Goal: Information Seeking & Learning: Check status

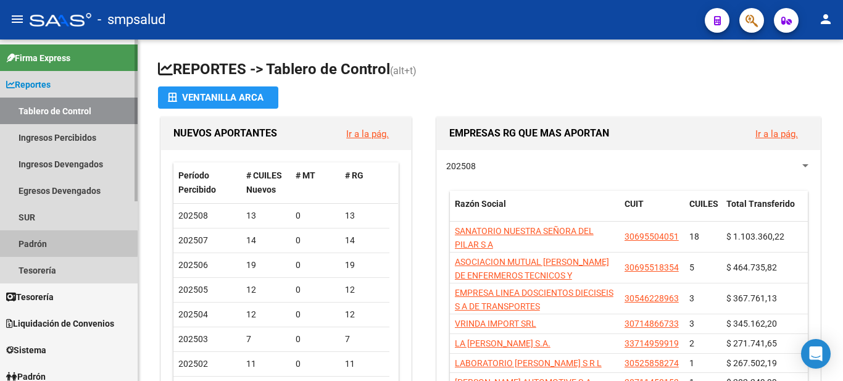
click at [19, 243] on link "Padrón" at bounding box center [69, 243] width 138 height 27
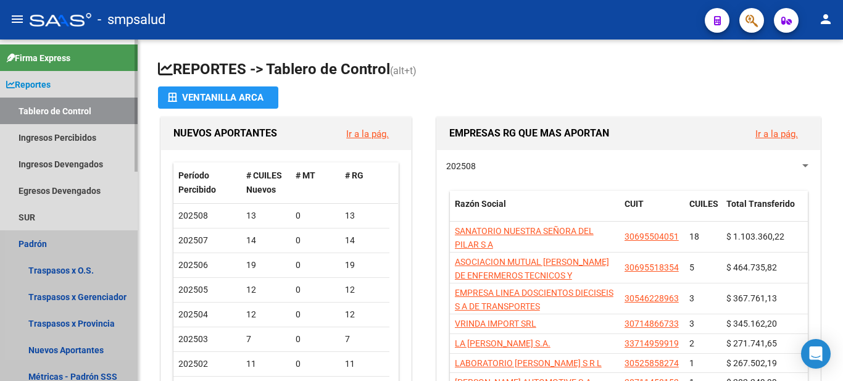
click at [44, 243] on link "Padrón" at bounding box center [69, 243] width 138 height 27
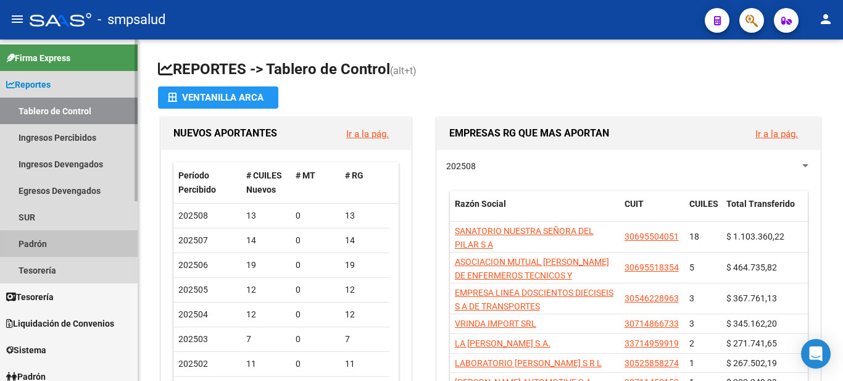
click at [44, 243] on link "Padrón" at bounding box center [69, 243] width 138 height 27
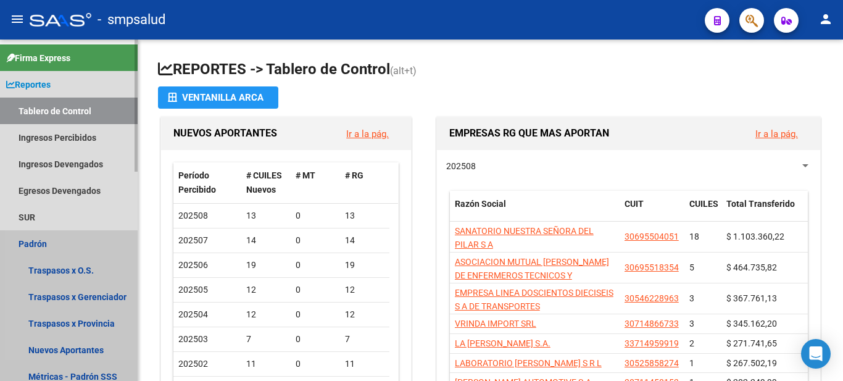
click at [44, 243] on link "Padrón" at bounding box center [69, 243] width 138 height 27
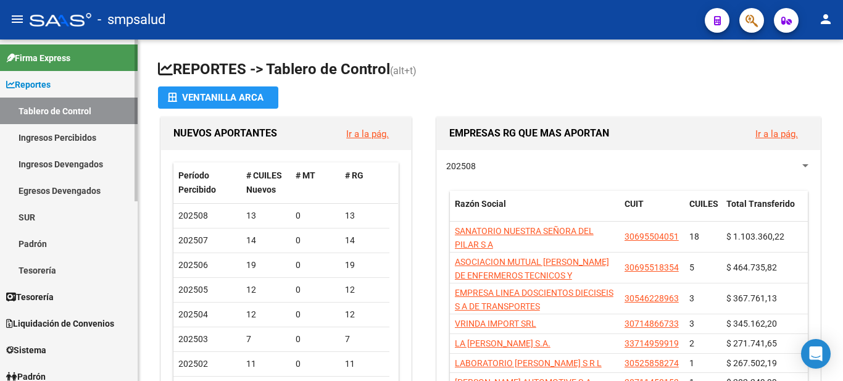
scroll to position [123, 0]
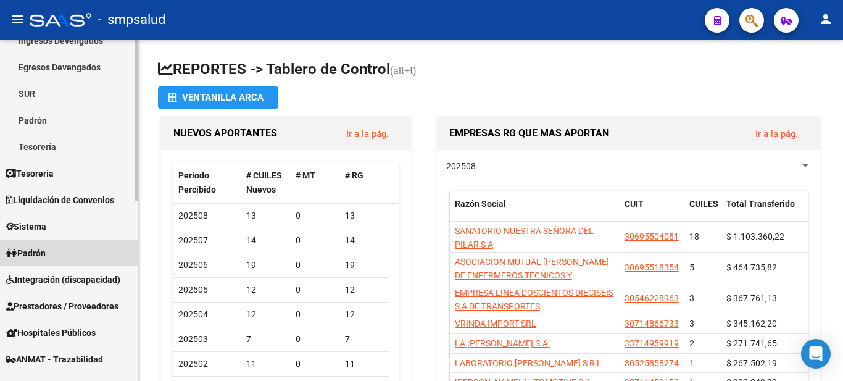
click at [21, 246] on span "Padrón" at bounding box center [26, 253] width 40 height 14
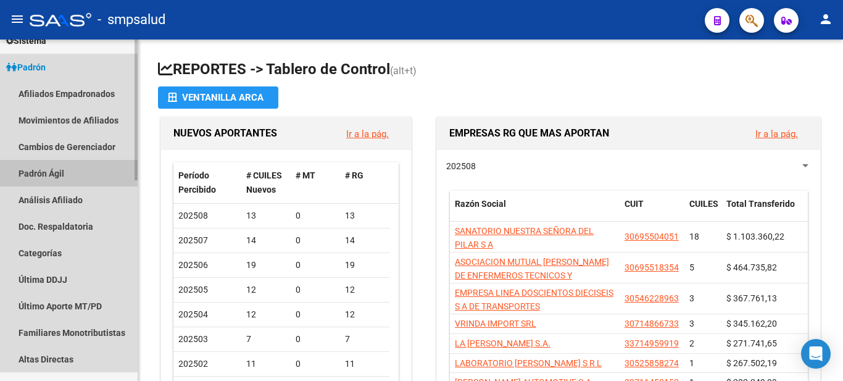
click at [40, 171] on link "Padrón Ágil" at bounding box center [69, 173] width 138 height 27
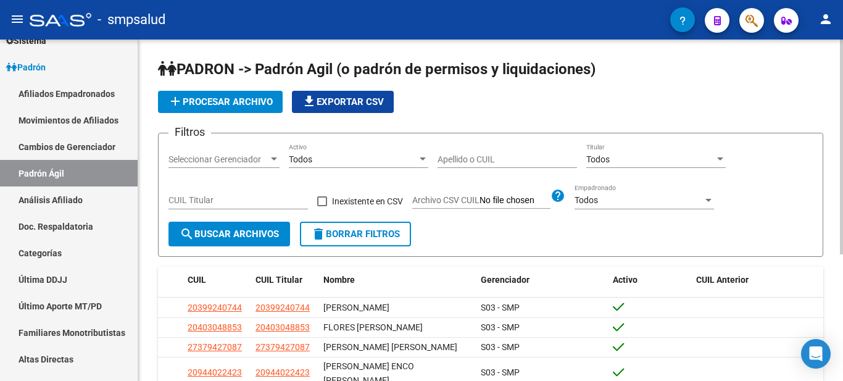
click at [351, 241] on button "delete Borrar Filtros" at bounding box center [355, 234] width 111 height 25
click at [496, 152] on div "Apellido o CUIL" at bounding box center [508, 155] width 140 height 25
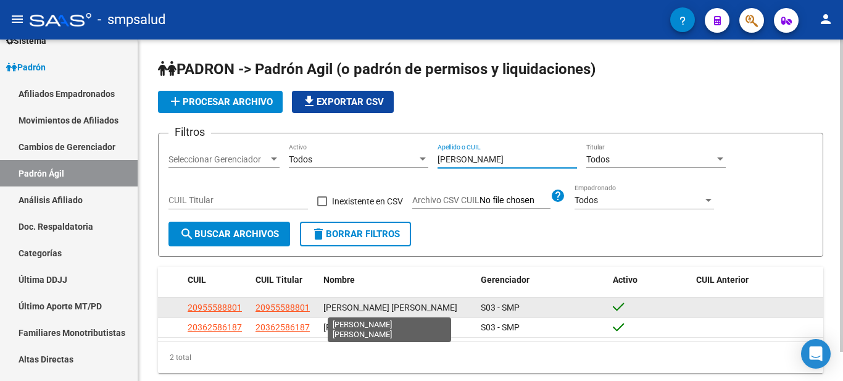
type input "[PERSON_NAME]"
click at [378, 307] on span "[PERSON_NAME] [PERSON_NAME]" at bounding box center [390, 308] width 134 height 10
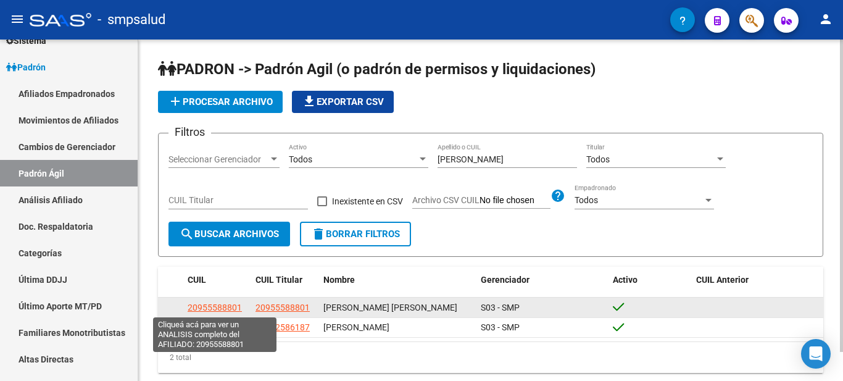
click at [204, 303] on span "20955588801" at bounding box center [215, 308] width 54 height 10
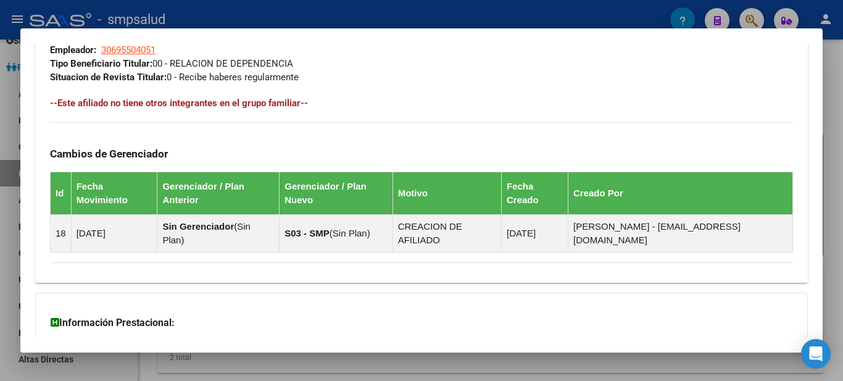
scroll to position [757, 0]
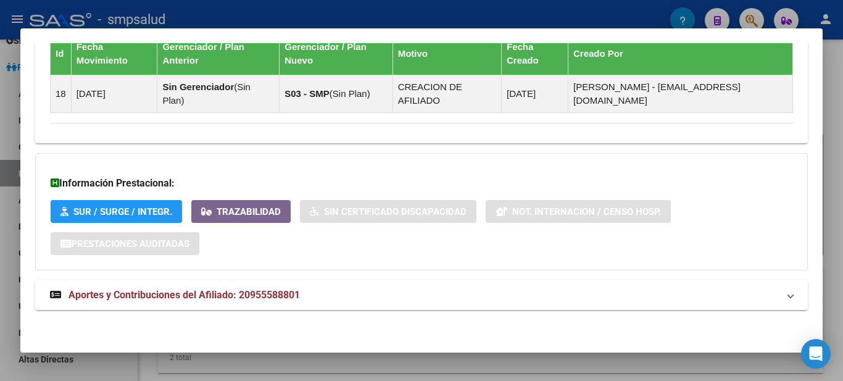
click at [88, 291] on span "Aportes y Contribuciones del Afiliado: 20955588801" at bounding box center [185, 295] width 232 height 12
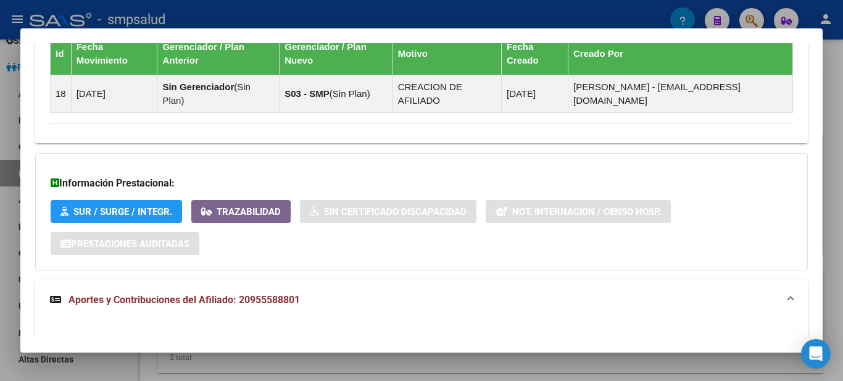
click at [86, 301] on span "Aportes y Contribuciones del Afiliado: 20955588801" at bounding box center [185, 300] width 232 height 12
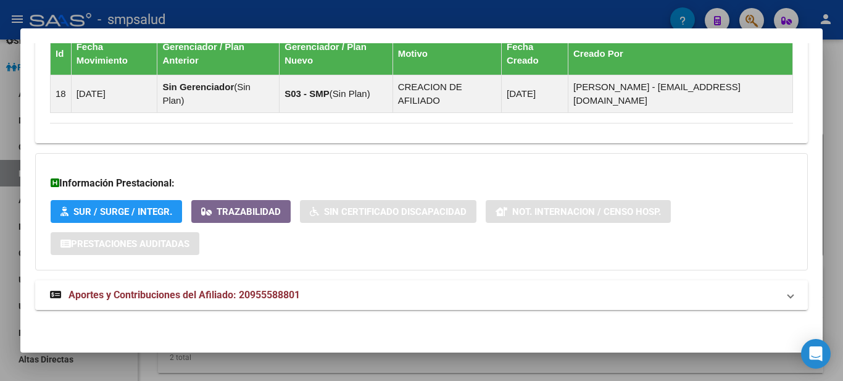
click at [86, 298] on span "Aportes y Contribuciones del Afiliado: 20955588801" at bounding box center [185, 295] width 232 height 12
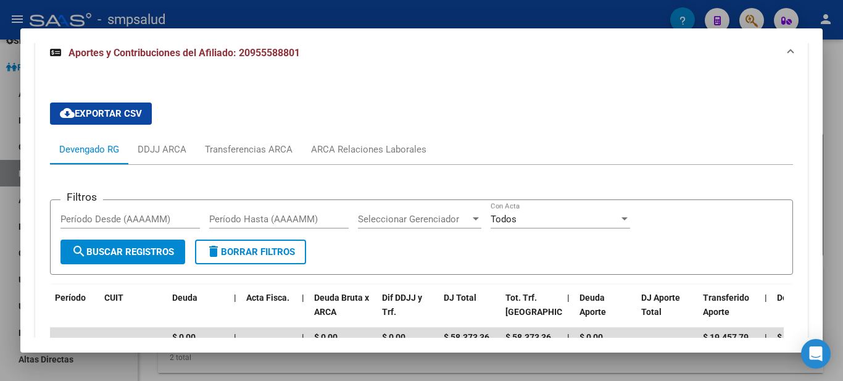
scroll to position [1189, 0]
